Goal: Task Accomplishment & Management: Use online tool/utility

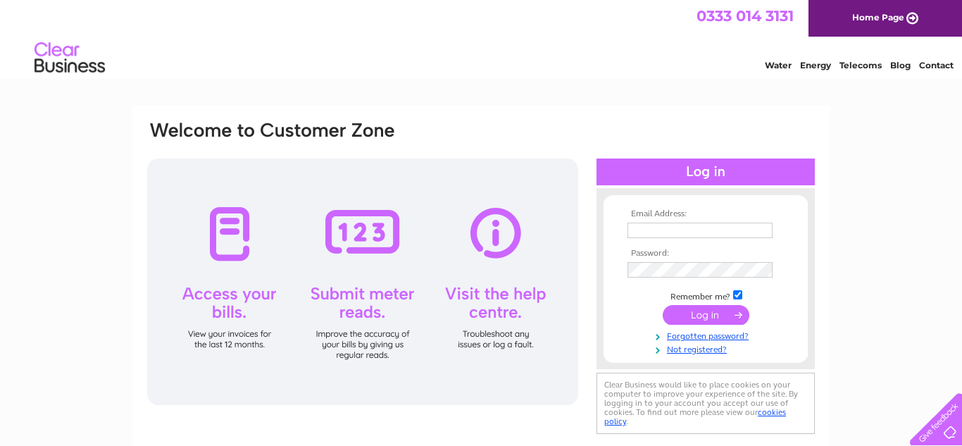
type input "[PERSON_NAME][EMAIL_ADDRESS][DOMAIN_NAME]"
click at [720, 314] on input "submit" at bounding box center [706, 315] width 87 height 20
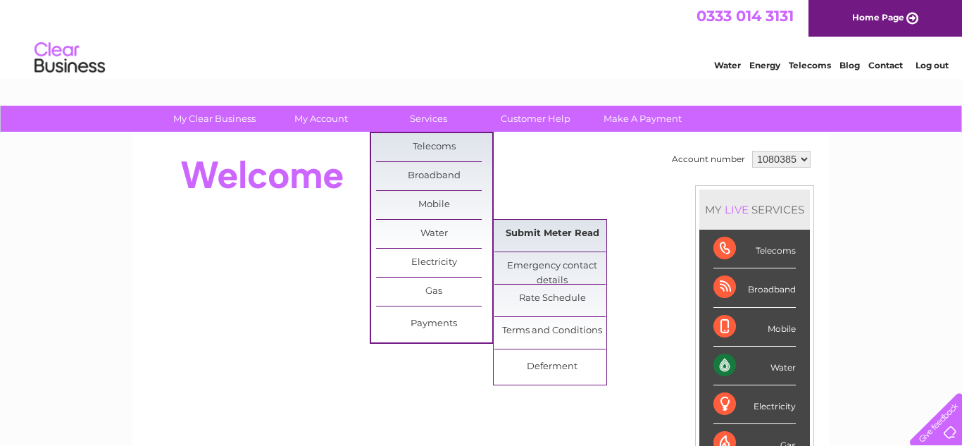
click at [530, 224] on link "Submit Meter Read" at bounding box center [552, 234] width 116 height 28
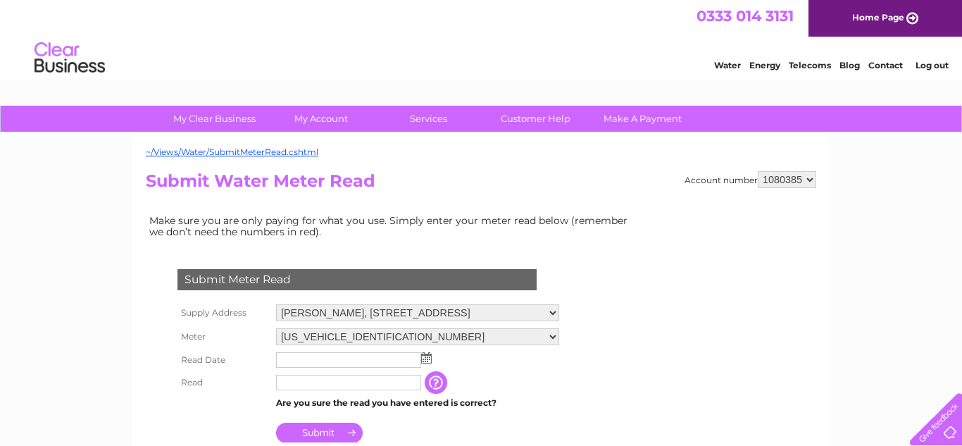
click at [533, 227] on td "Make sure you are only paying for what you use. Simply enter your meter read be…" at bounding box center [392, 226] width 493 height 30
click at [423, 355] on img at bounding box center [426, 357] width 11 height 11
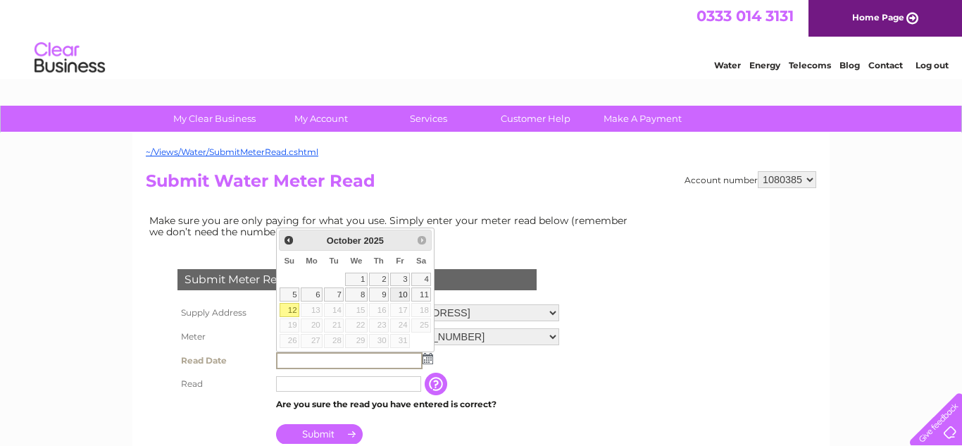
click at [401, 296] on link "10" at bounding box center [400, 294] width 20 height 14
type input "2025/10/10"
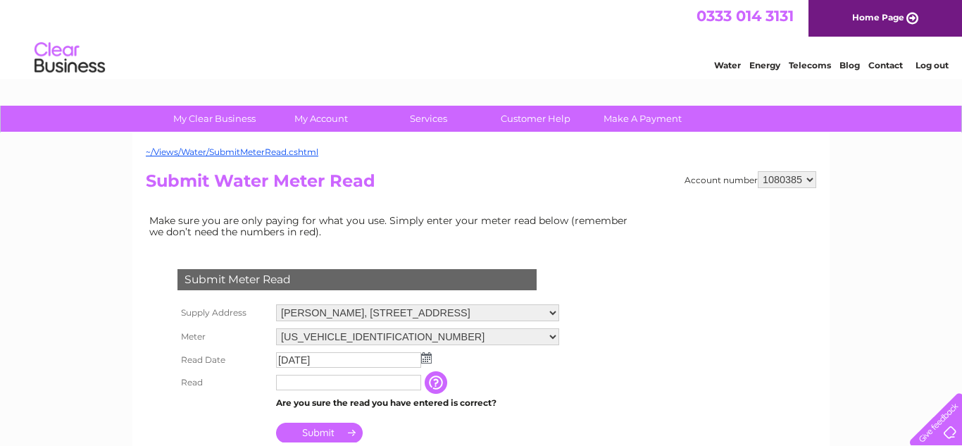
click at [384, 382] on input "text" at bounding box center [348, 382] width 145 height 15
type input "292"
click at [340, 436] on input "Submit" at bounding box center [319, 434] width 87 height 20
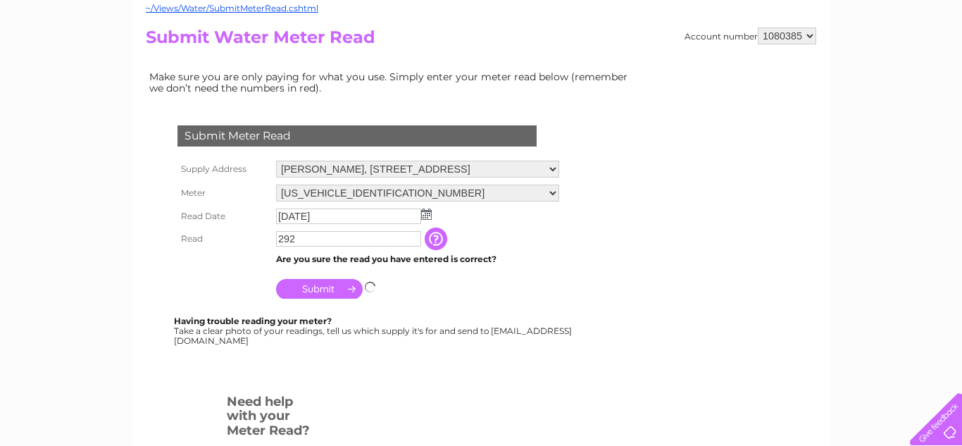
scroll to position [146, 0]
